Goal: Task Accomplishment & Management: Manage account settings

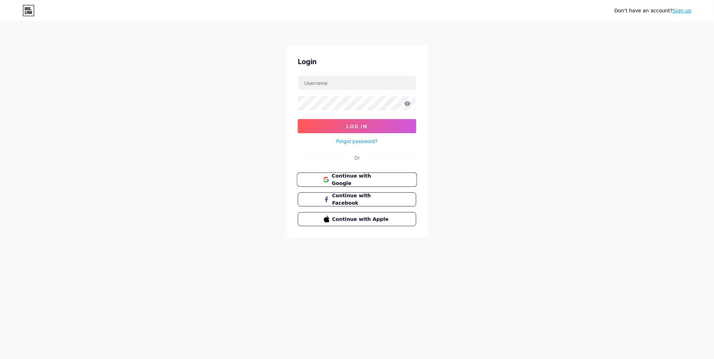
click at [376, 173] on button "Continue with Google" at bounding box center [357, 180] width 120 height 14
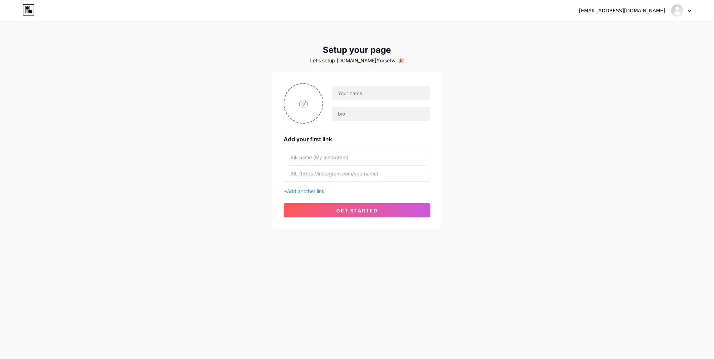
drag, startPoint x: 493, startPoint y: 64, endPoint x: 488, endPoint y: 66, distance: 5.9
click at [659, 14] on div "[EMAIL_ADDRESS][DOMAIN_NAME]" at bounding box center [635, 10] width 112 height 13
click at [692, 14] on div "kaczorek98pl@gmail.com Dashboard Logout" at bounding box center [357, 10] width 714 height 13
click at [688, 14] on div at bounding box center [681, 10] width 20 height 13
click at [620, 46] on li "Logout" at bounding box center [647, 47] width 87 height 19
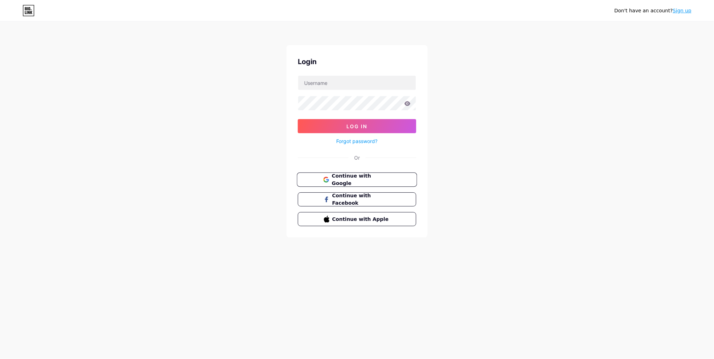
click at [401, 173] on button "Continue with Google" at bounding box center [357, 180] width 120 height 14
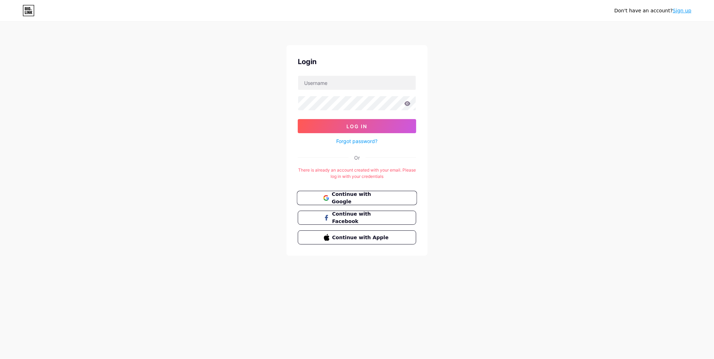
click at [384, 191] on button "Continue with Google" at bounding box center [357, 198] width 120 height 14
click at [384, 195] on span "Continue with Google" at bounding box center [361, 198] width 59 height 15
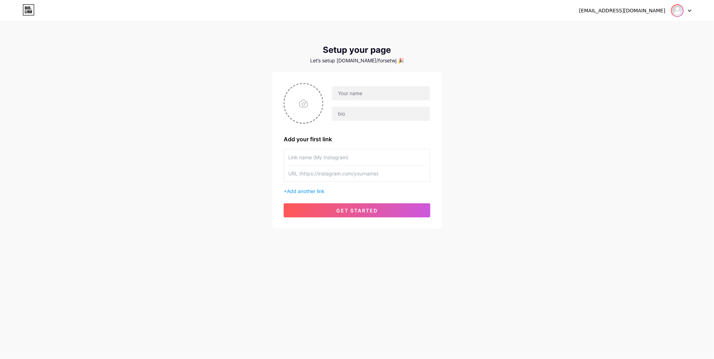
click at [678, 14] on img at bounding box center [677, 10] width 11 height 11
click at [651, 30] on link "Dashboard" at bounding box center [647, 28] width 87 height 19
click at [688, 13] on div at bounding box center [681, 10] width 20 height 13
click at [626, 48] on li "Logout" at bounding box center [647, 47] width 87 height 19
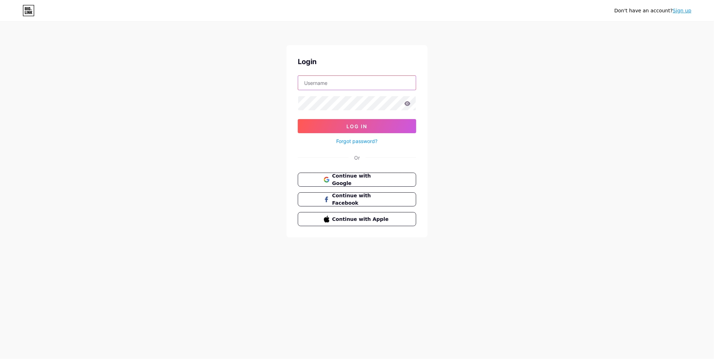
click at [359, 80] on input "text" at bounding box center [357, 83] width 118 height 14
type input "[EMAIL_ADDRESS][DOMAIN_NAME]"
click at [409, 104] on icon at bounding box center [408, 103] width 6 height 5
click at [298, 119] on button "Log In" at bounding box center [357, 126] width 118 height 14
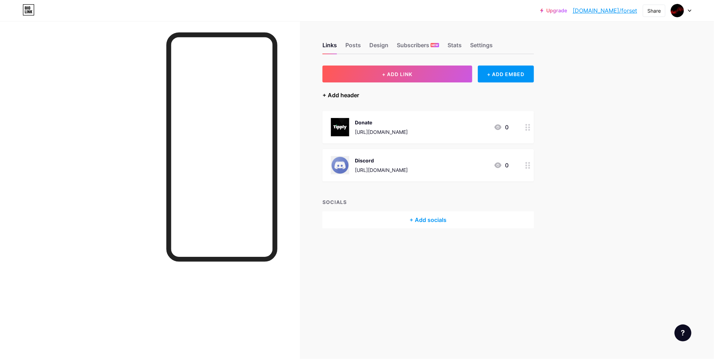
click at [350, 97] on div "+ Add header" at bounding box center [341, 95] width 37 height 8
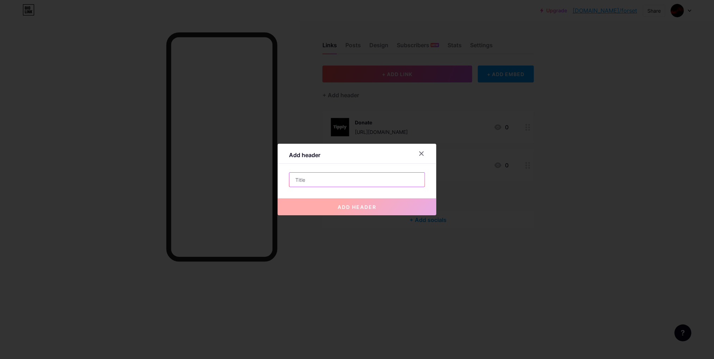
click at [317, 180] on input "text" at bounding box center [356, 180] width 135 height 14
type input "Youtube"
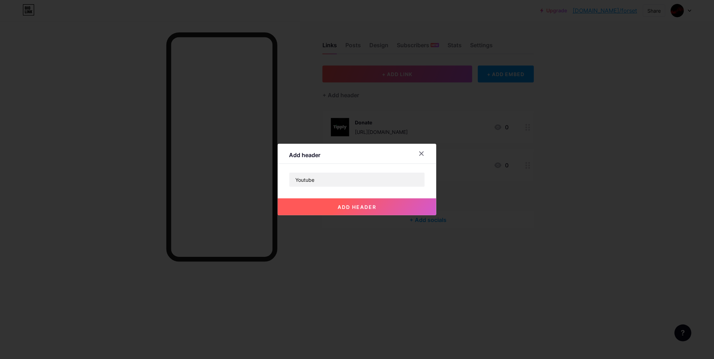
click at [364, 203] on button "add header" at bounding box center [357, 206] width 159 height 17
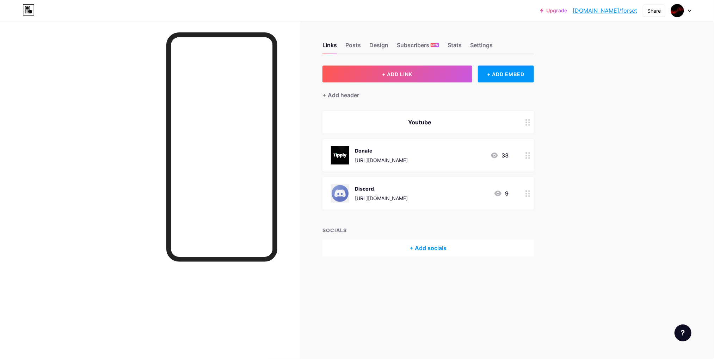
click at [529, 123] on icon at bounding box center [528, 122] width 5 height 7
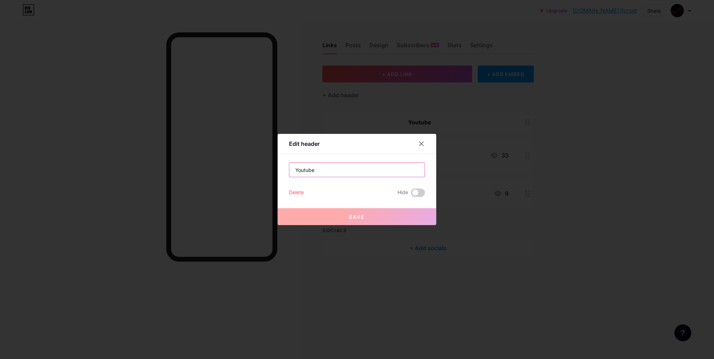
click at [366, 172] on input "Youtube" at bounding box center [356, 170] width 135 height 14
click at [420, 145] on icon at bounding box center [422, 144] width 6 height 6
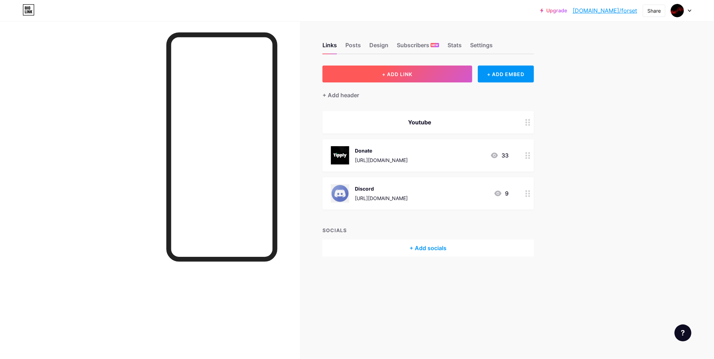
click at [437, 78] on button "+ ADD LINK" at bounding box center [398, 74] width 150 height 17
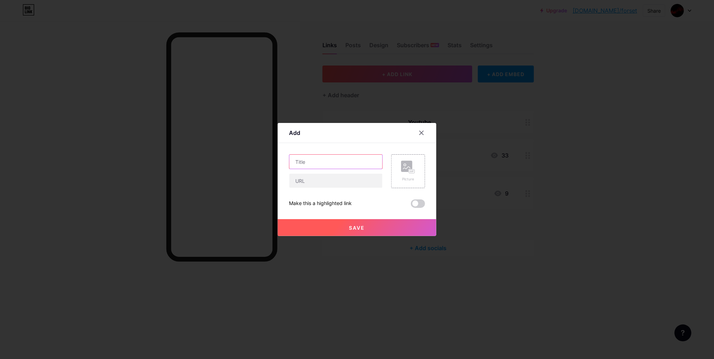
click at [354, 161] on input "text" at bounding box center [335, 162] width 93 height 14
type input "Kanał YT"
click at [334, 181] on input "text" at bounding box center [335, 181] width 93 height 14
paste input "[URL][DOMAIN_NAME]"
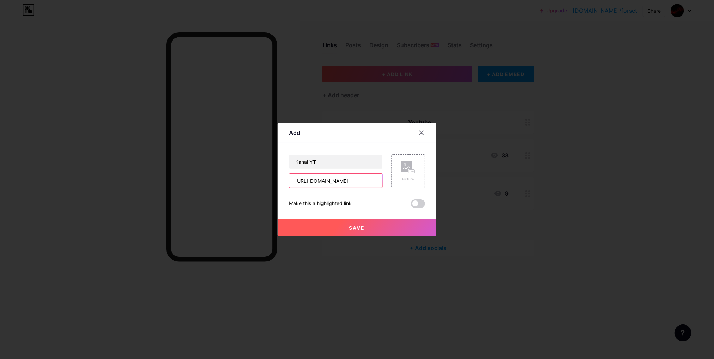
type input "[URL][DOMAIN_NAME]"
click at [344, 222] on button "Save" at bounding box center [357, 227] width 159 height 17
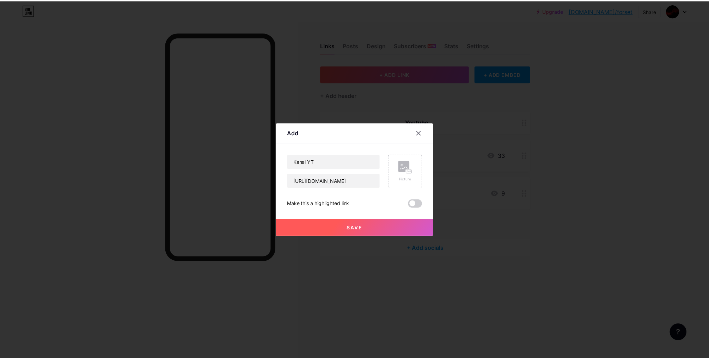
scroll to position [0, 0]
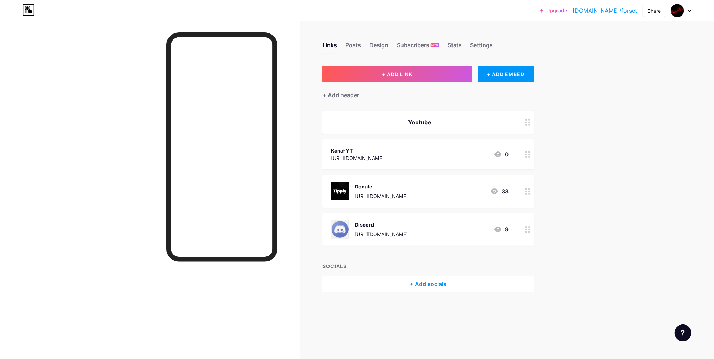
click at [529, 122] on circle at bounding box center [529, 123] width 2 height 2
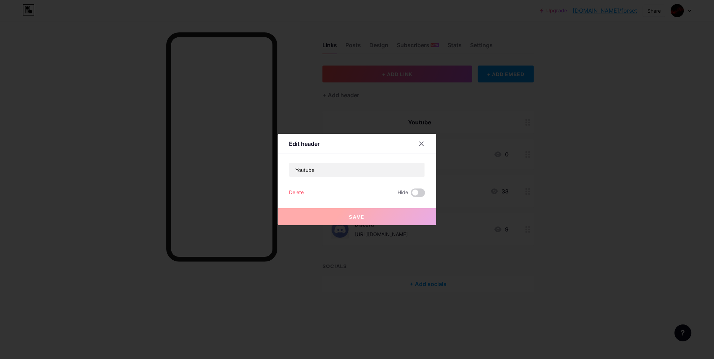
click at [376, 209] on button "Save" at bounding box center [357, 216] width 159 height 17
click at [298, 193] on div "Delete" at bounding box center [296, 193] width 15 height 8
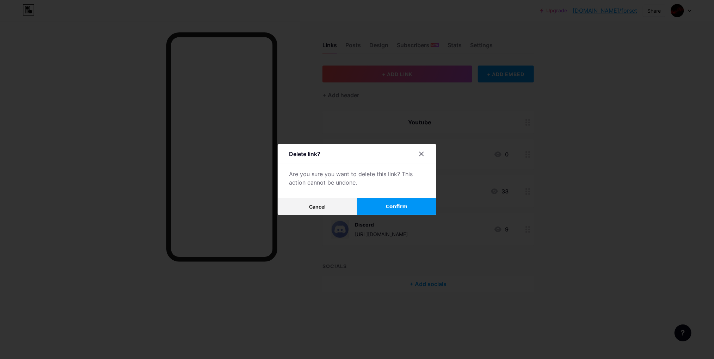
click at [369, 204] on button "Confirm" at bounding box center [396, 206] width 79 height 17
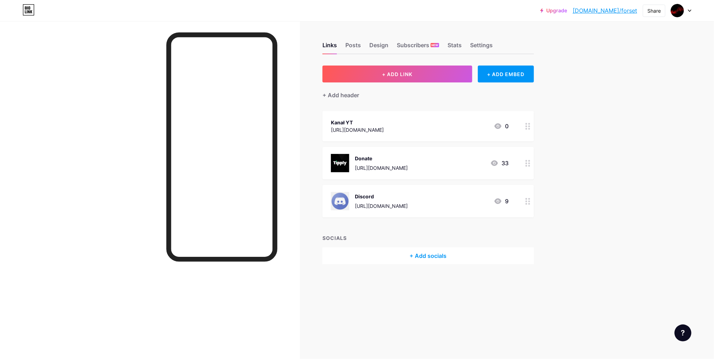
click at [368, 123] on div "Kanał YT" at bounding box center [357, 122] width 53 height 7
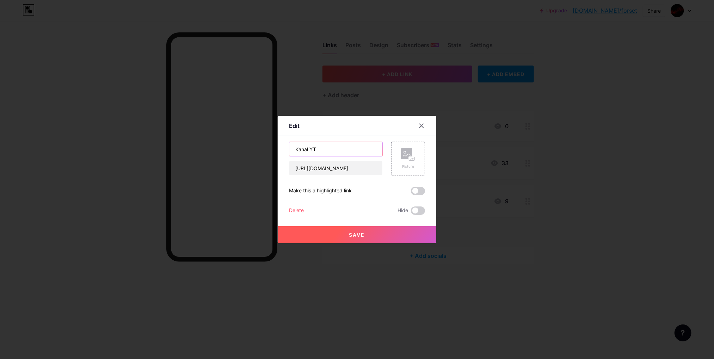
click at [335, 149] on input "Kanał YT" at bounding box center [335, 149] width 93 height 14
type input "Kanał YouTube"
click at [391, 236] on button "Save" at bounding box center [357, 234] width 159 height 17
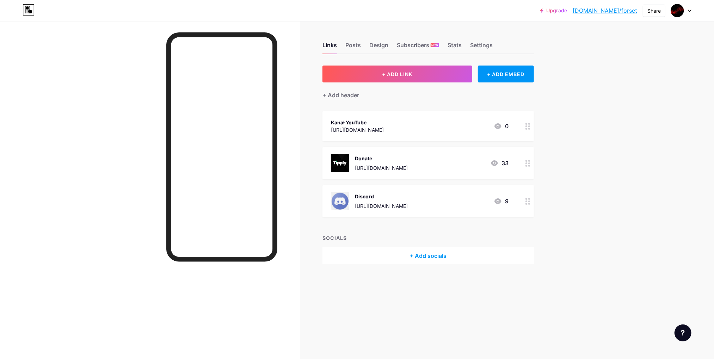
click at [384, 121] on div "Kanał YouTube" at bounding box center [357, 122] width 53 height 7
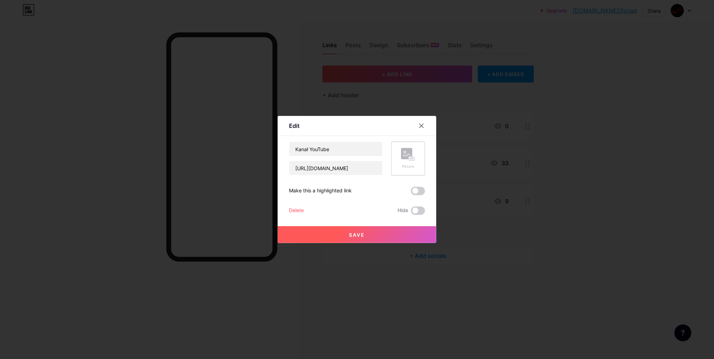
click at [406, 160] on icon at bounding box center [408, 154] width 14 height 13
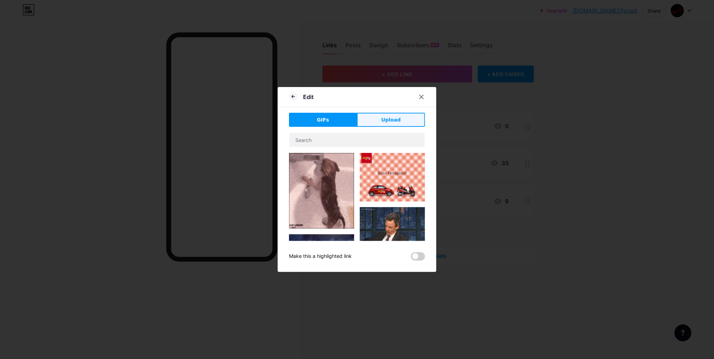
click at [389, 118] on span "Upload" at bounding box center [390, 119] width 19 height 7
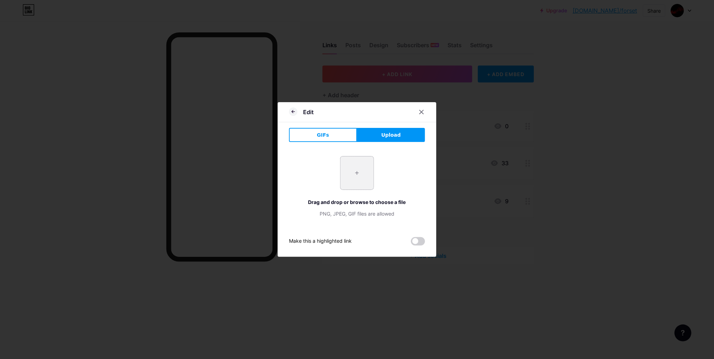
click at [360, 172] on input "file" at bounding box center [357, 173] width 33 height 33
type input "C:\fakepath\OIP.webp"
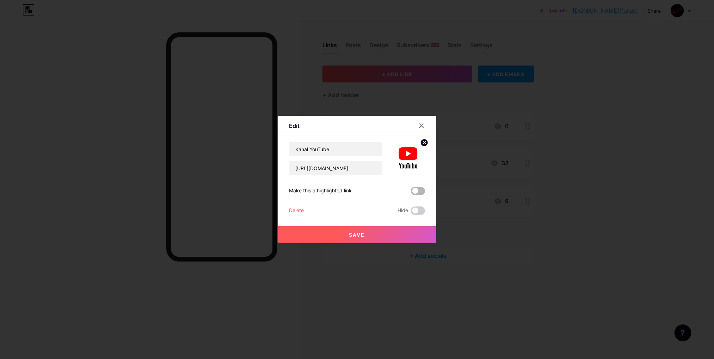
click at [414, 191] on span at bounding box center [418, 191] width 14 height 8
click at [411, 193] on input "checkbox" at bounding box center [411, 193] width 0 height 0
click at [414, 191] on span at bounding box center [418, 191] width 14 height 8
click at [411, 193] on input "checkbox" at bounding box center [411, 193] width 0 height 0
click at [361, 231] on button "Save" at bounding box center [357, 234] width 159 height 17
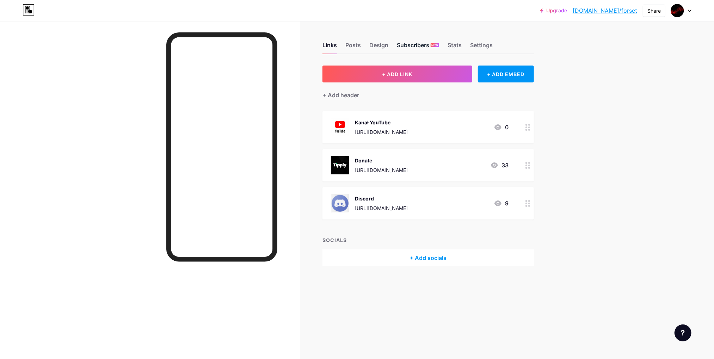
click at [429, 47] on div "Subscribers NEW" at bounding box center [418, 47] width 42 height 13
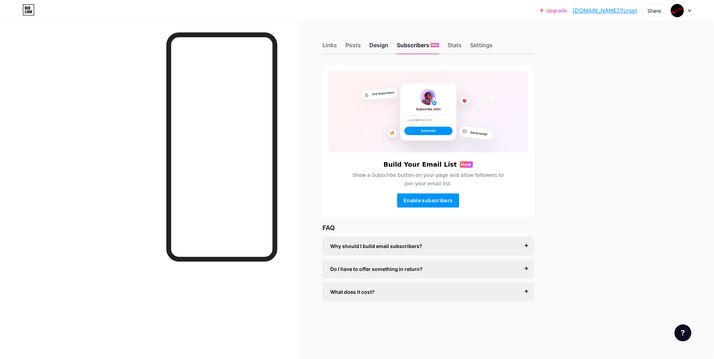
click at [381, 44] on div "Design" at bounding box center [378, 47] width 19 height 13
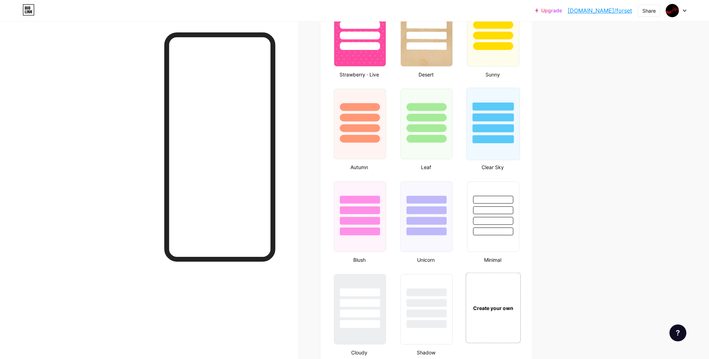
scroll to position [624, 0]
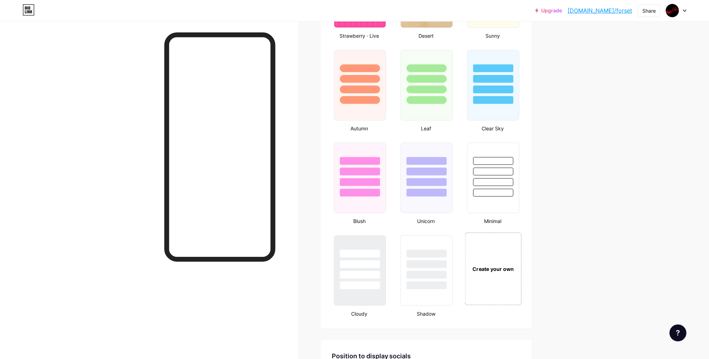
click at [507, 250] on div "Create your own" at bounding box center [493, 269] width 57 height 73
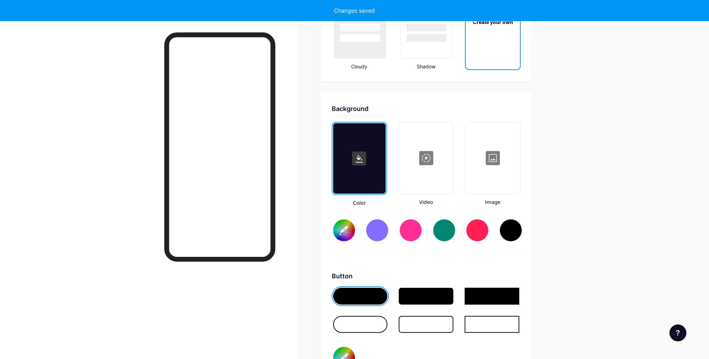
type input "#ffffff"
type input "#000000"
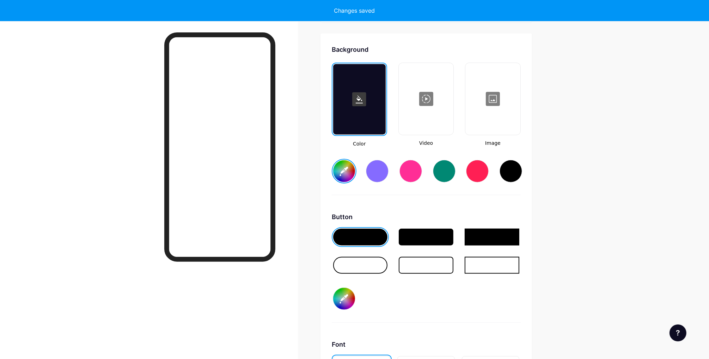
scroll to position [933, 0]
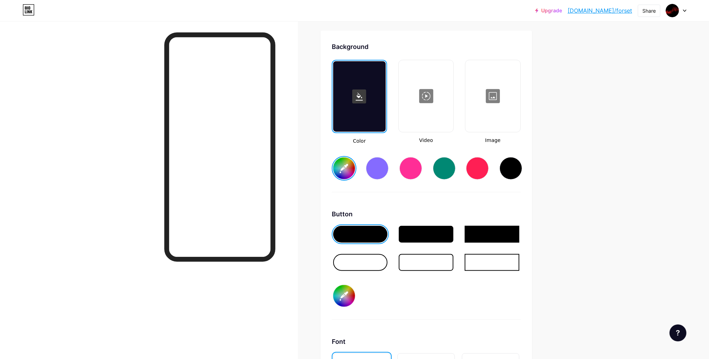
click at [488, 97] on div at bounding box center [492, 96] width 53 height 70
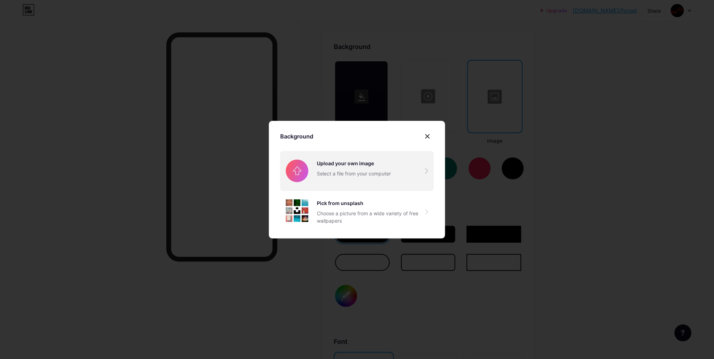
click at [376, 169] on input "file" at bounding box center [357, 170] width 154 height 39
click at [324, 174] on input "file" at bounding box center [357, 170] width 154 height 39
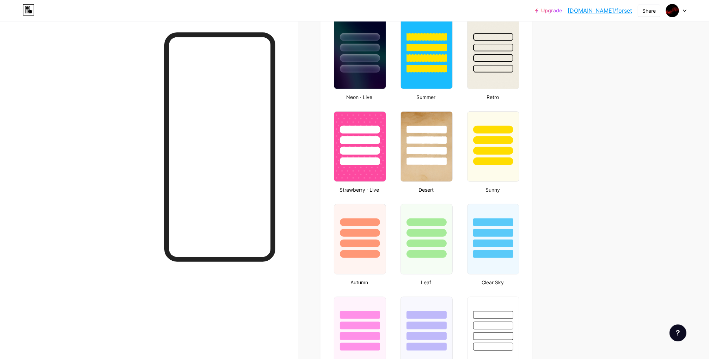
scroll to position [369, 0]
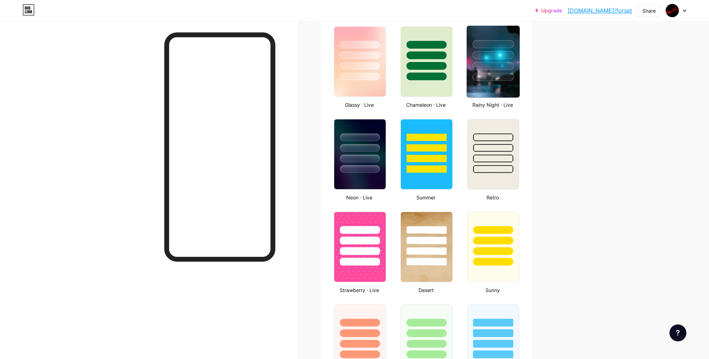
click at [489, 86] on img at bounding box center [493, 62] width 53 height 72
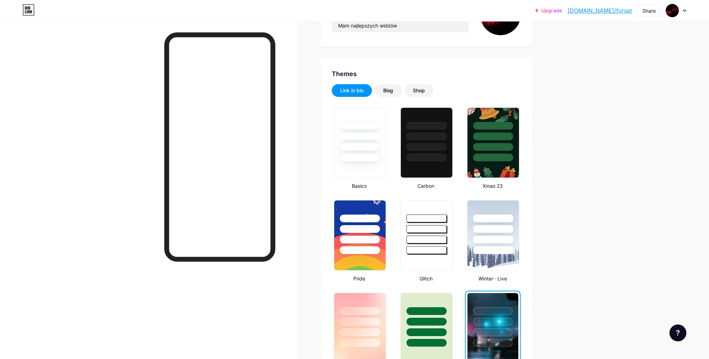
scroll to position [52, 0]
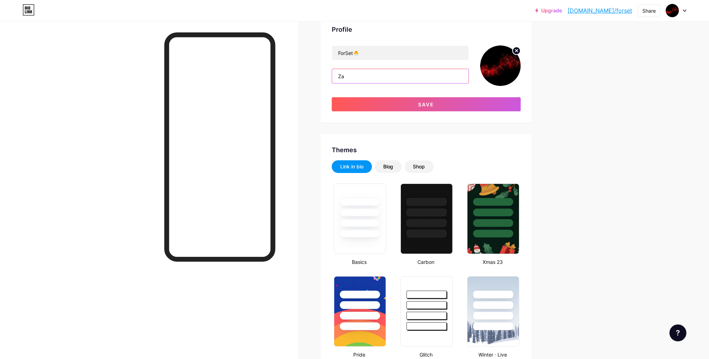
type input "Z"
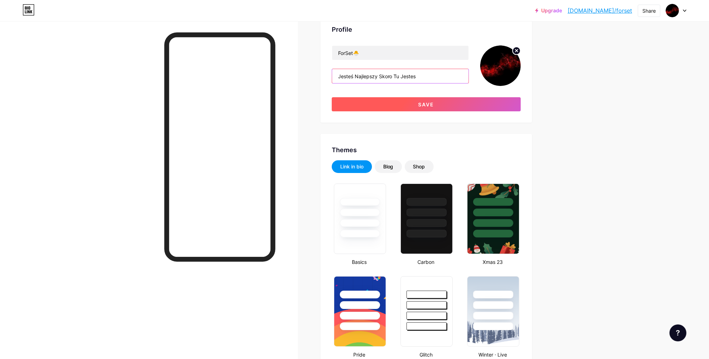
type input "Jesteś Najlepszy Skoro Tu Jestes"
click at [419, 105] on button "Save" at bounding box center [426, 104] width 189 height 14
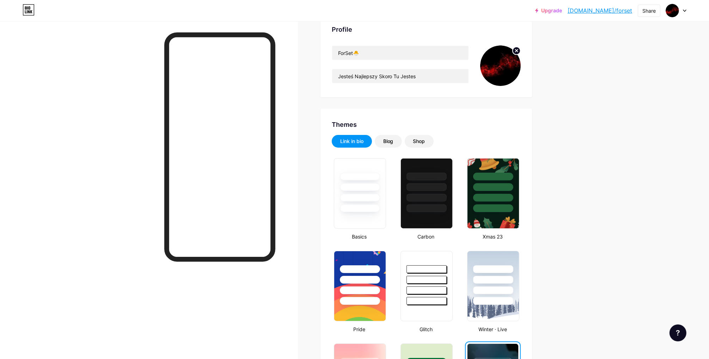
click at [499, 67] on img at bounding box center [500, 65] width 41 height 41
click at [518, 53] on circle at bounding box center [517, 51] width 8 height 8
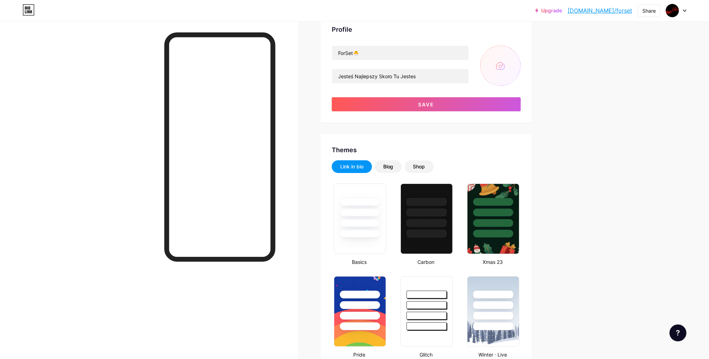
click at [500, 67] on input "file" at bounding box center [500, 65] width 41 height 41
type input "C:\fakepath\ChatGPT Image [DATE], 18_42_01.png"
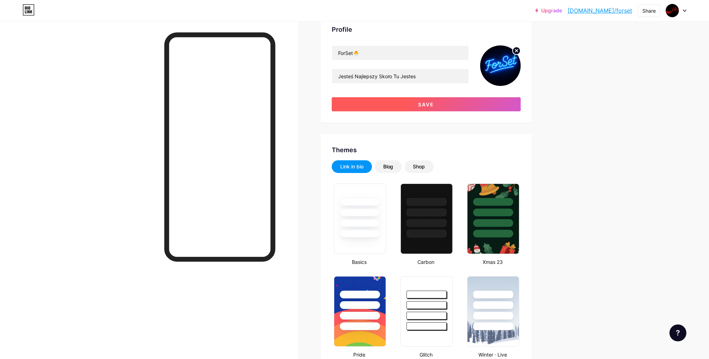
click at [417, 101] on button "Save" at bounding box center [426, 104] width 189 height 14
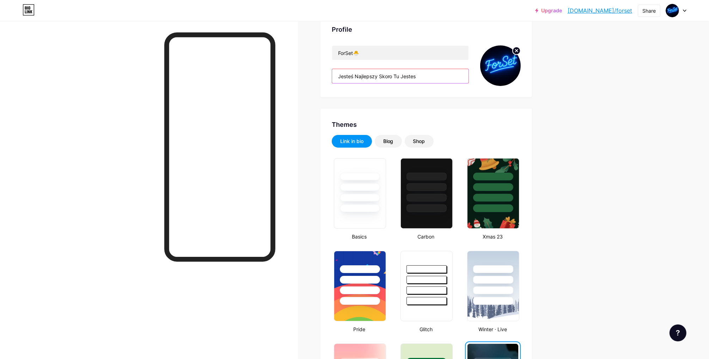
click at [419, 75] on input "Jesteś Najlepszy Skoro Tu Jestes" at bounding box center [400, 76] width 136 height 14
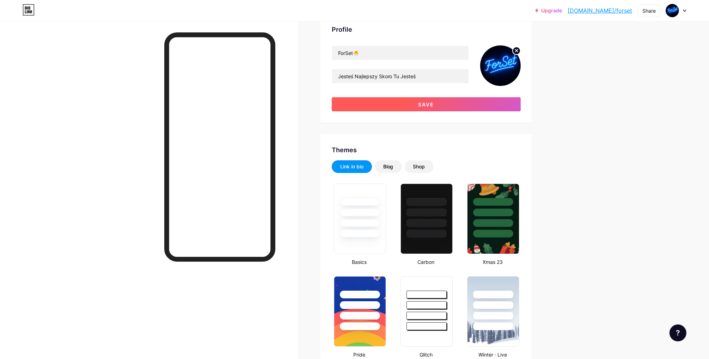
click at [387, 104] on button "Save" at bounding box center [426, 104] width 189 height 14
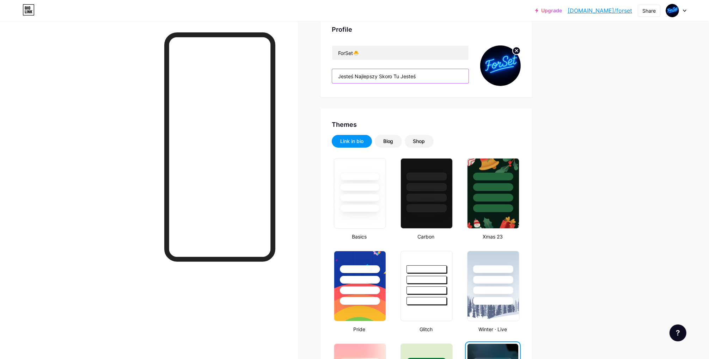
drag, startPoint x: 378, startPoint y: 74, endPoint x: 358, endPoint y: 75, distance: 20.1
click at [358, 75] on input "Jesteś Najlepszy Skoro Tu Jesteś" at bounding box center [400, 76] width 136 height 14
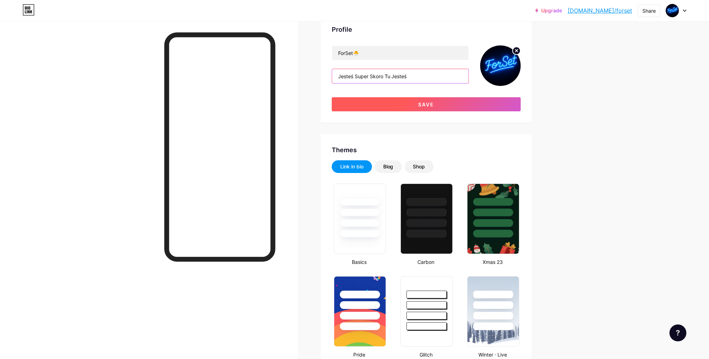
type input "Jesteś Super Skoro Tu Jesteś"
click at [417, 105] on button "Save" at bounding box center [426, 104] width 189 height 14
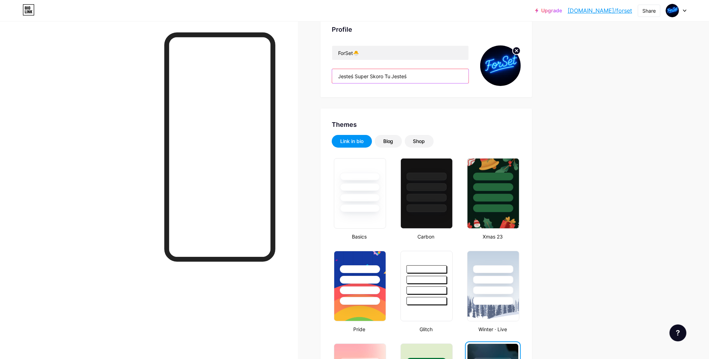
drag, startPoint x: 415, startPoint y: 77, endPoint x: 398, endPoint y: 76, distance: 16.2
click at [398, 76] on input "Jesteś Super Skoro Tu Jesteś" at bounding box center [400, 76] width 136 height 14
click at [417, 75] on input "Jesteś Super Skoro Tu Jesteś" at bounding box center [400, 76] width 136 height 14
